Goal: Task Accomplishment & Management: Complete application form

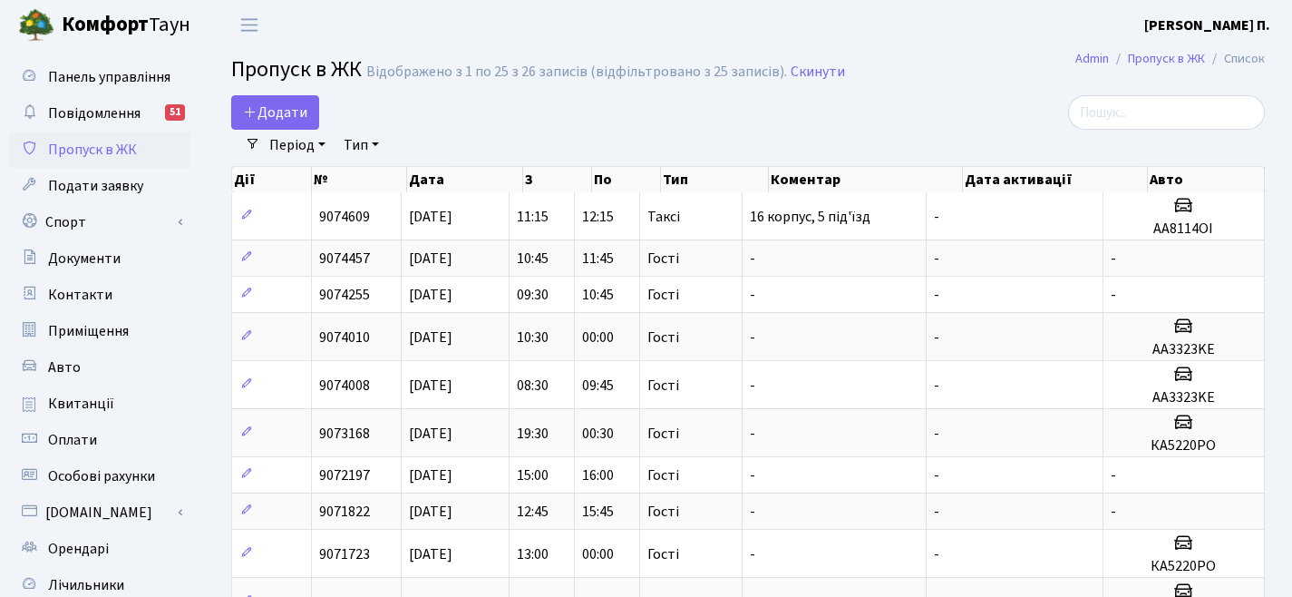
select select "25"
click at [297, 107] on span "Додати" at bounding box center [275, 112] width 64 height 20
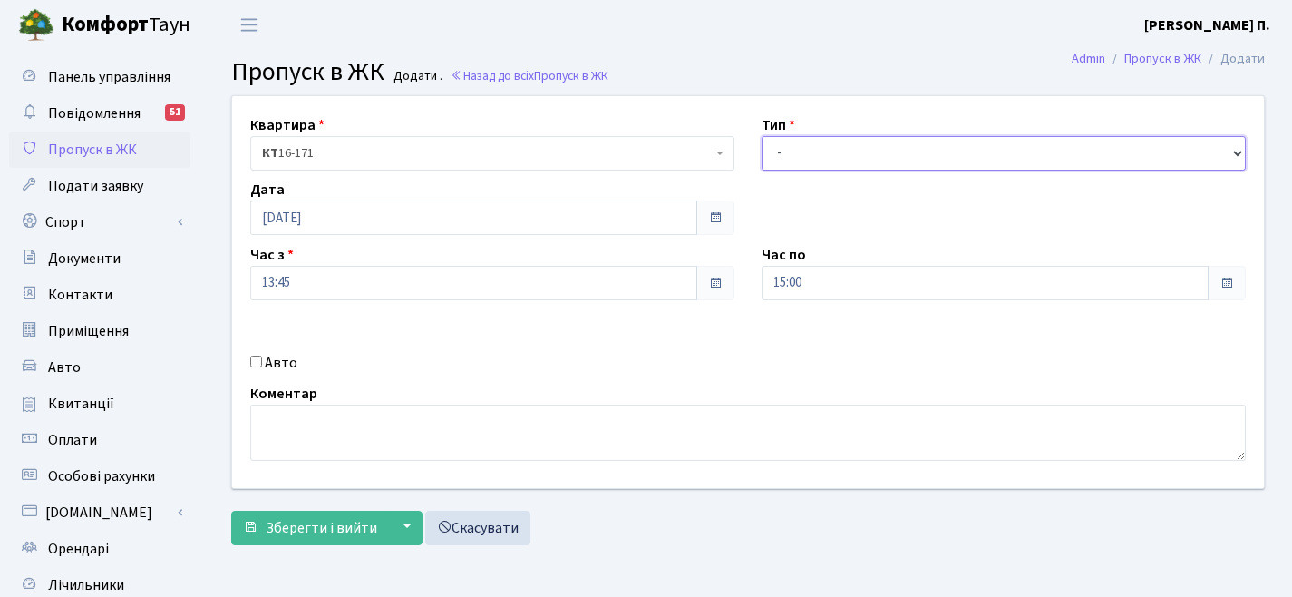
click at [889, 145] on select "- Доставка Таксі Гості Сервіс" at bounding box center [1004, 153] width 484 height 34
select select "3"
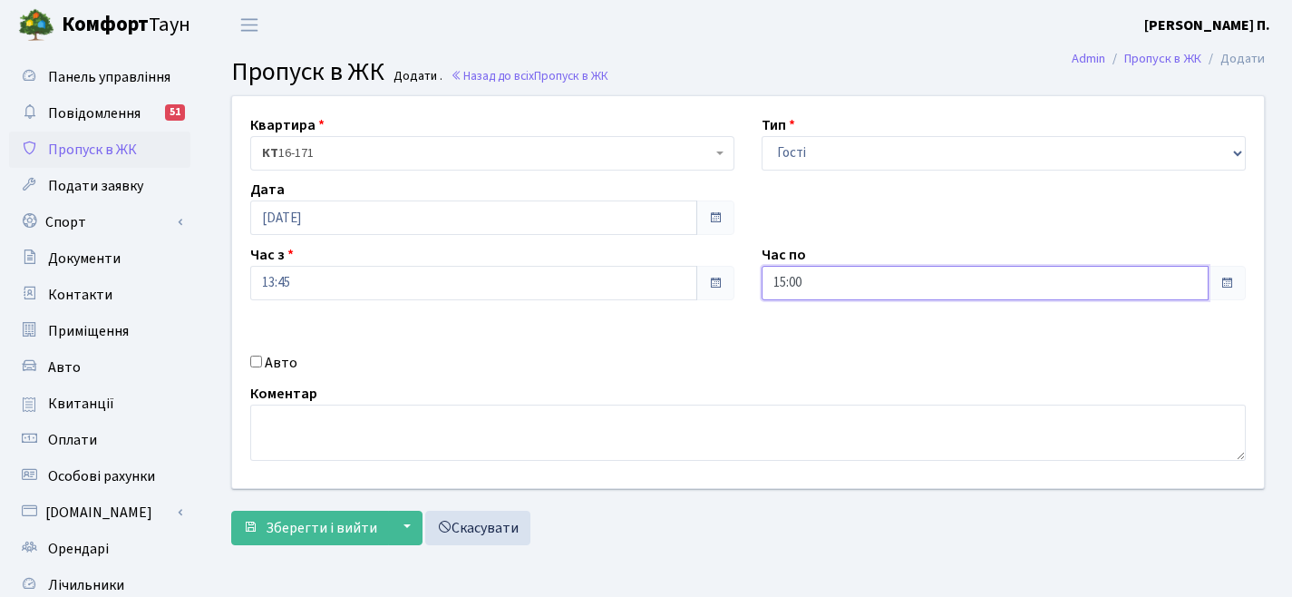
click at [803, 292] on input "15:00" at bounding box center [985, 283] width 447 height 34
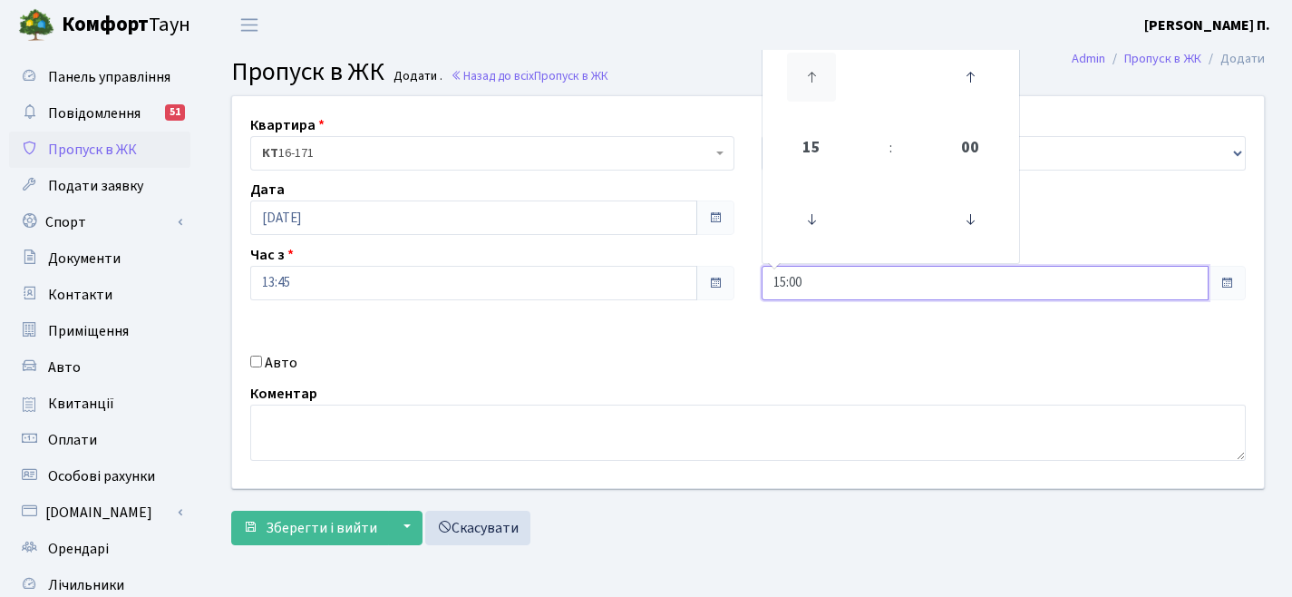
click at [812, 83] on icon at bounding box center [811, 77] width 49 height 49
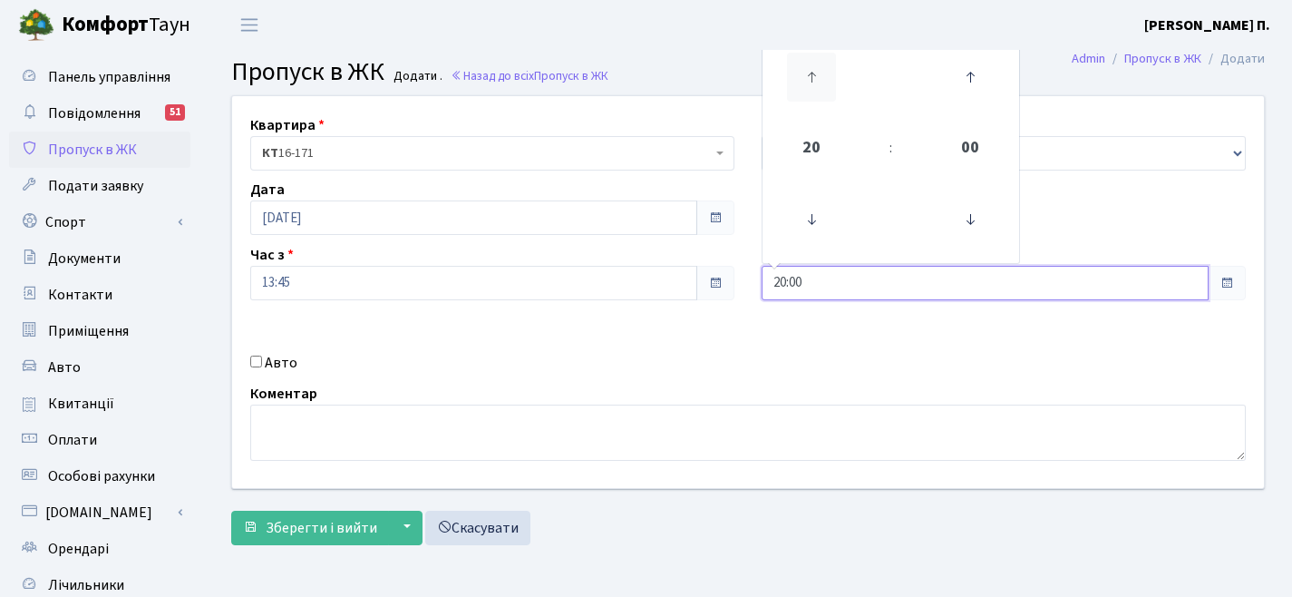
click at [812, 83] on icon at bounding box center [811, 77] width 49 height 49
type input "00:00"
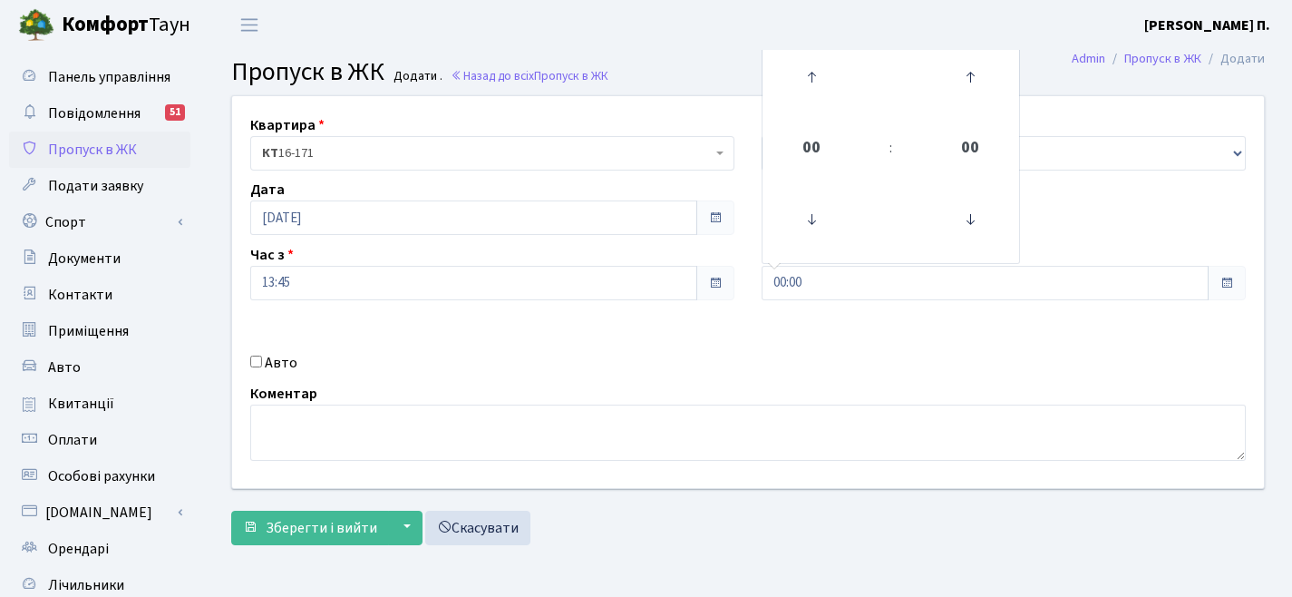
click at [750, 194] on div "Квартира <b>КТ</b>&nbsp;&nbsp;&nbsp;&nbsp;16-171 КТ 16-171 Тип - Доставка Таксі…" at bounding box center [748, 292] width 1059 height 392
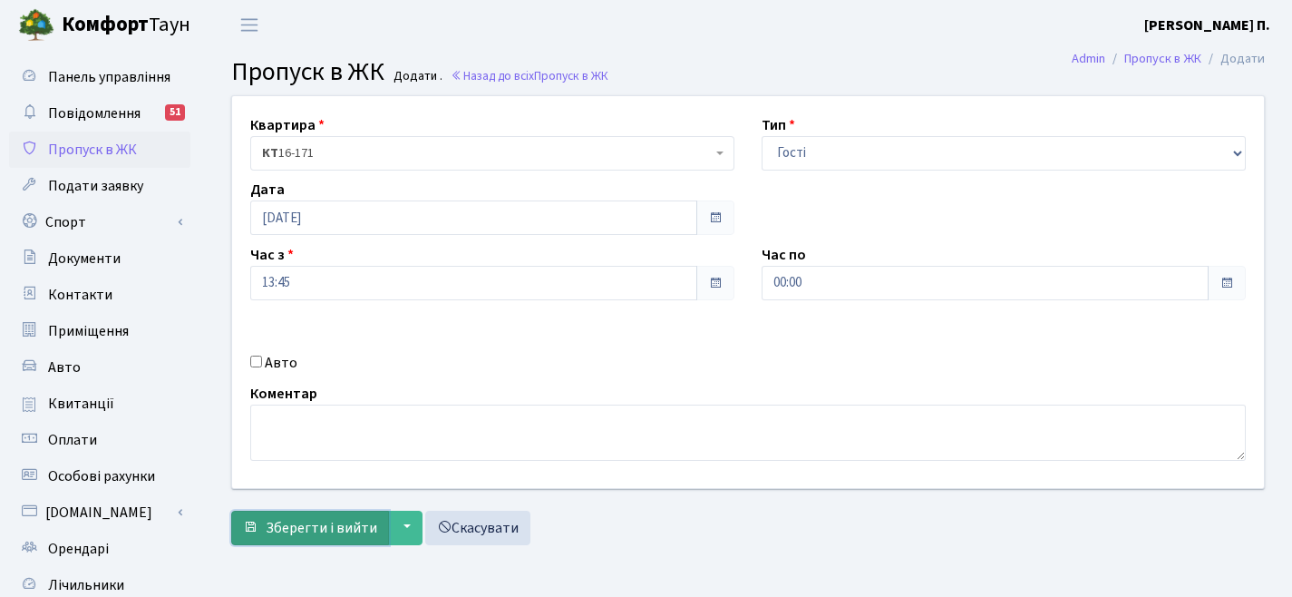
click at [293, 528] on span "Зберегти і вийти" at bounding box center [322, 528] width 112 height 20
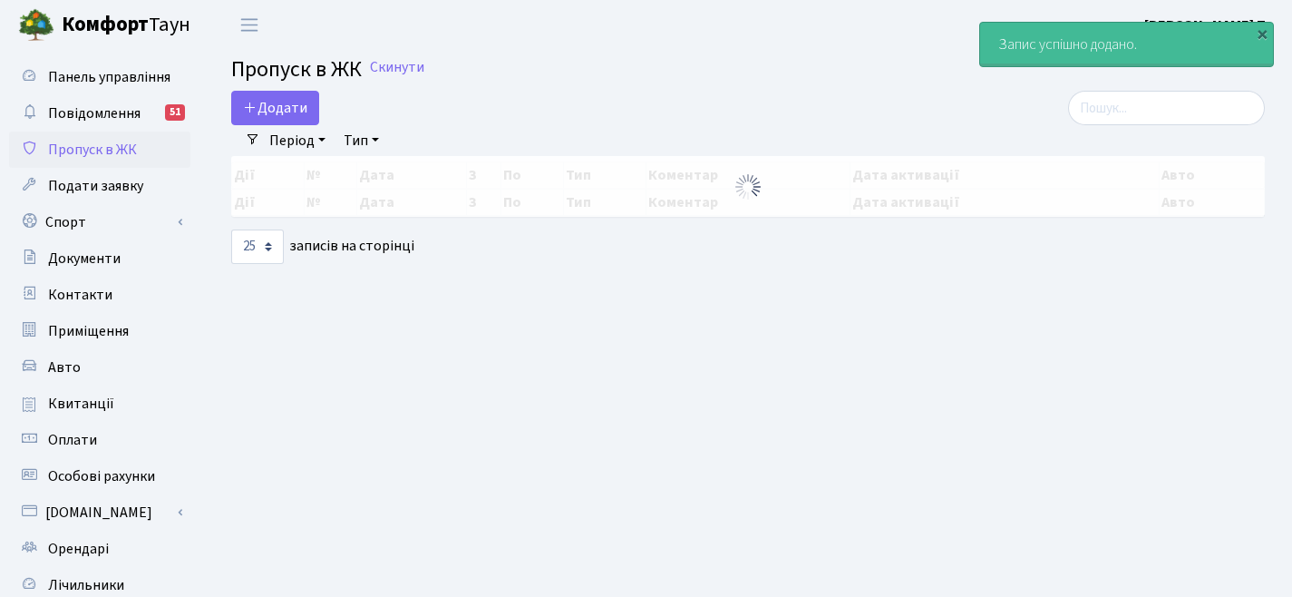
select select "25"
